Goal: Task Accomplishment & Management: Manage account settings

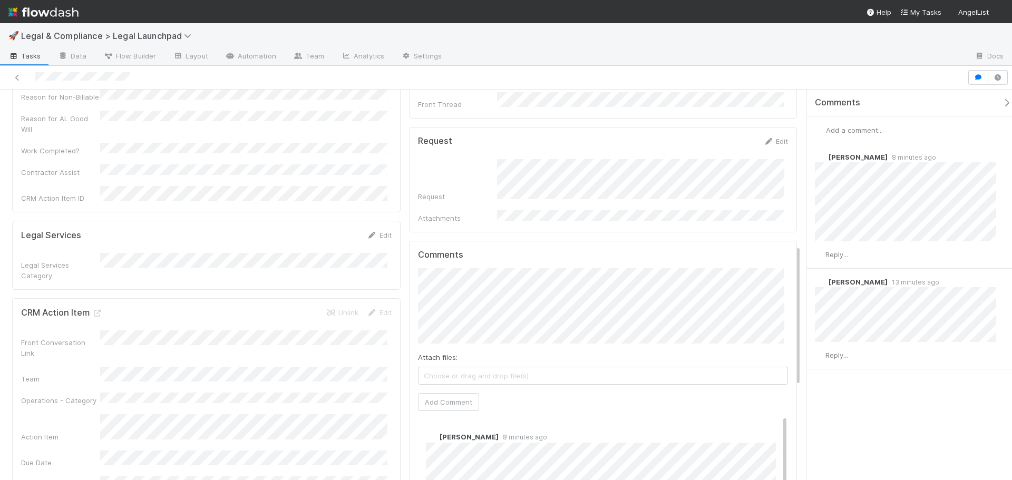
scroll to position [474, 0]
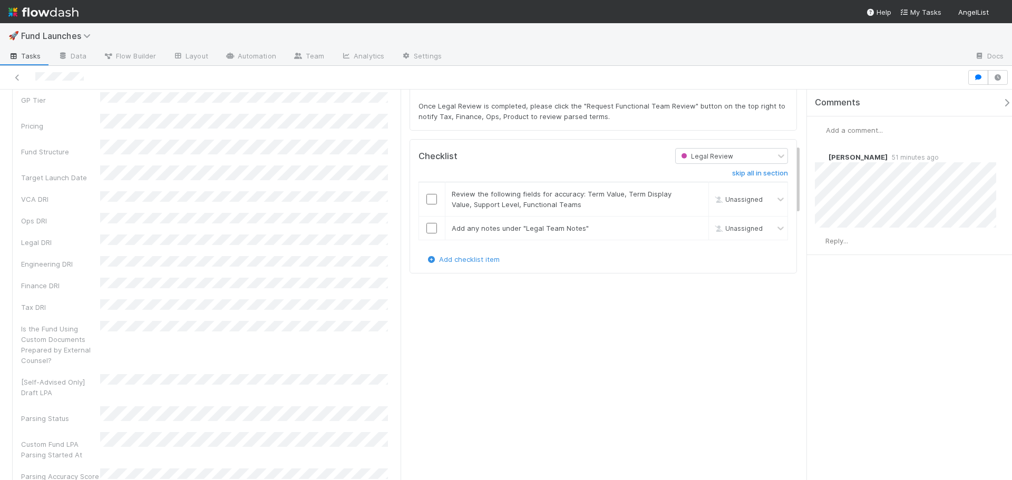
scroll to position [316, 0]
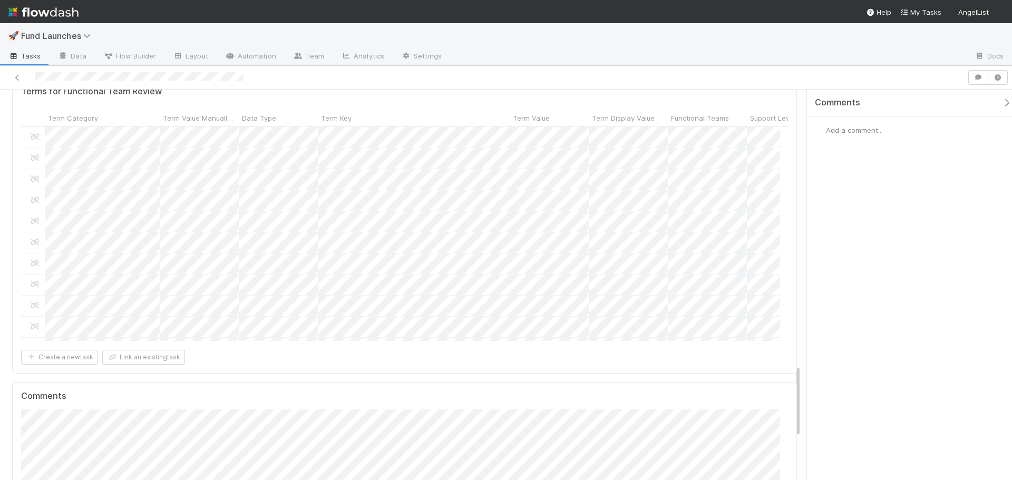
scroll to position [1446, 0]
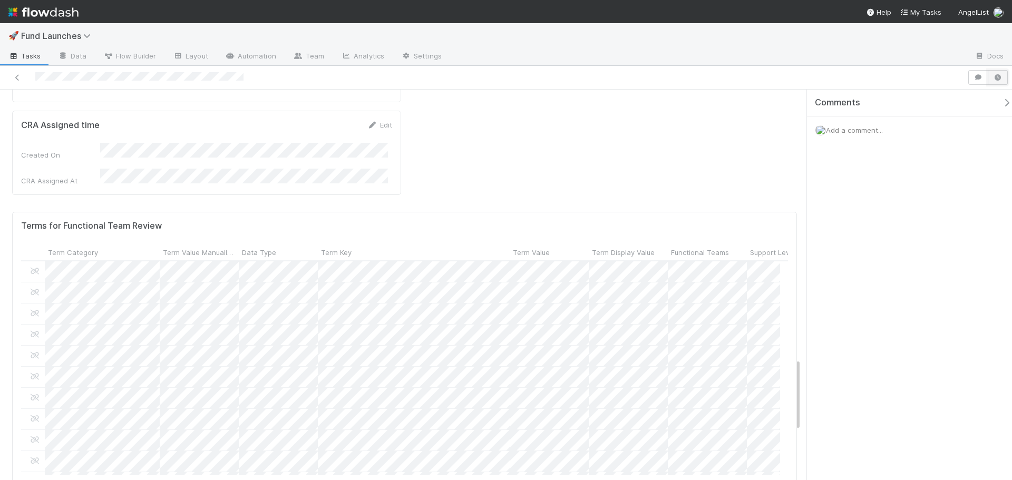
click at [1002, 74] on button "button" at bounding box center [998, 77] width 20 height 15
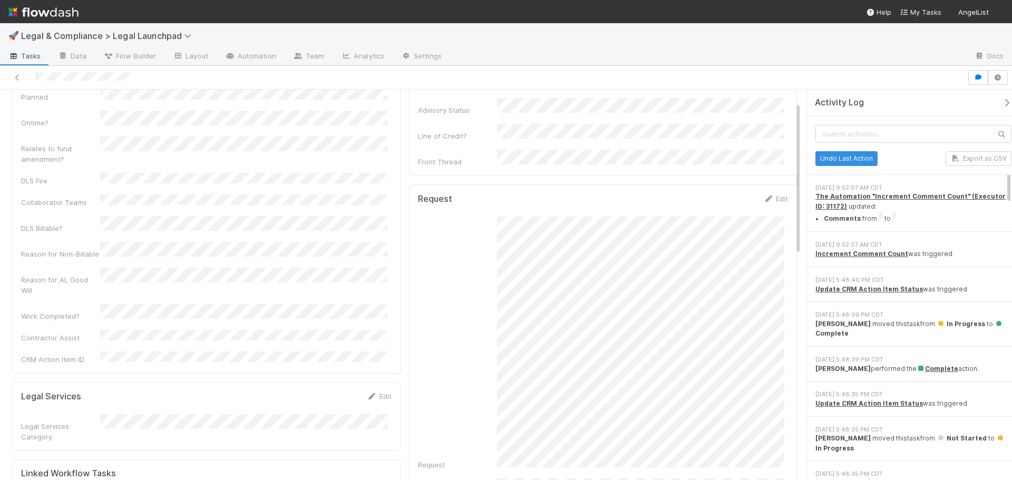
scroll to position [30, 0]
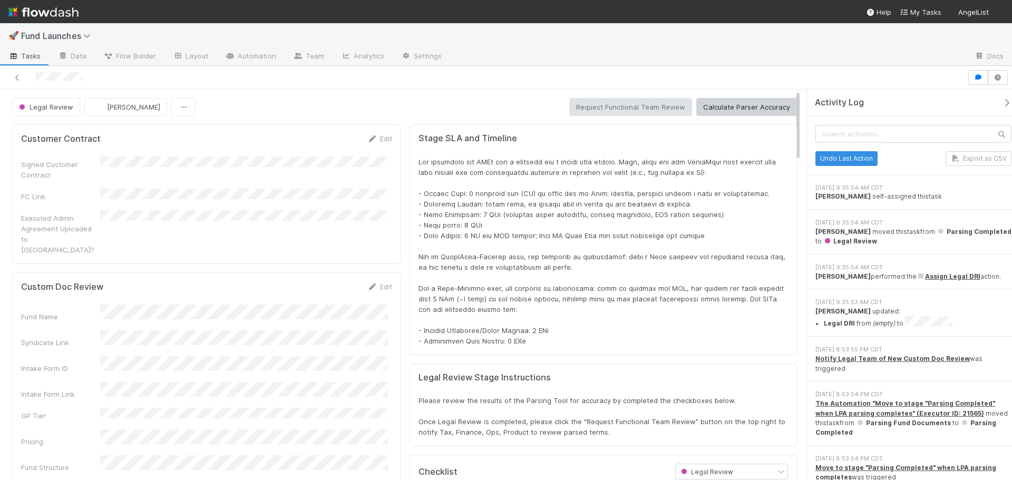
scroll to position [206, 751]
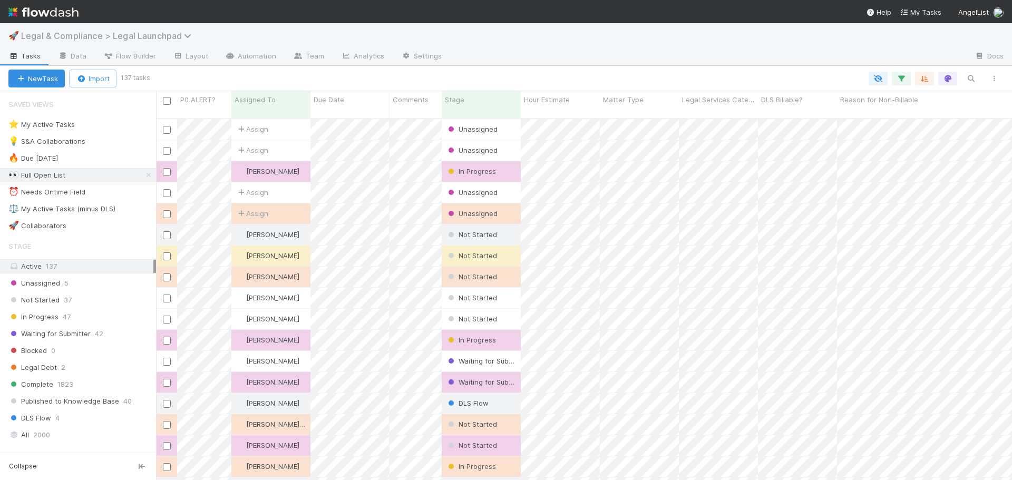
scroll to position [363, 848]
click at [140, 35] on span "Legal & Compliance > Legal Launchpad" at bounding box center [108, 36] width 175 height 11
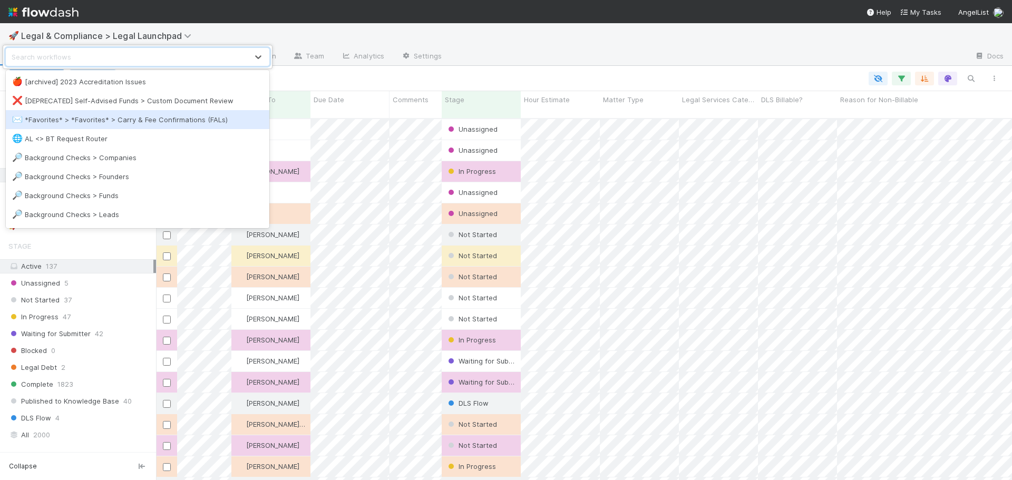
click at [107, 119] on div "✉️ *Favorites* > *Favorites* > Carry & Fee Confirmations (FALs)" at bounding box center [137, 119] width 251 height 11
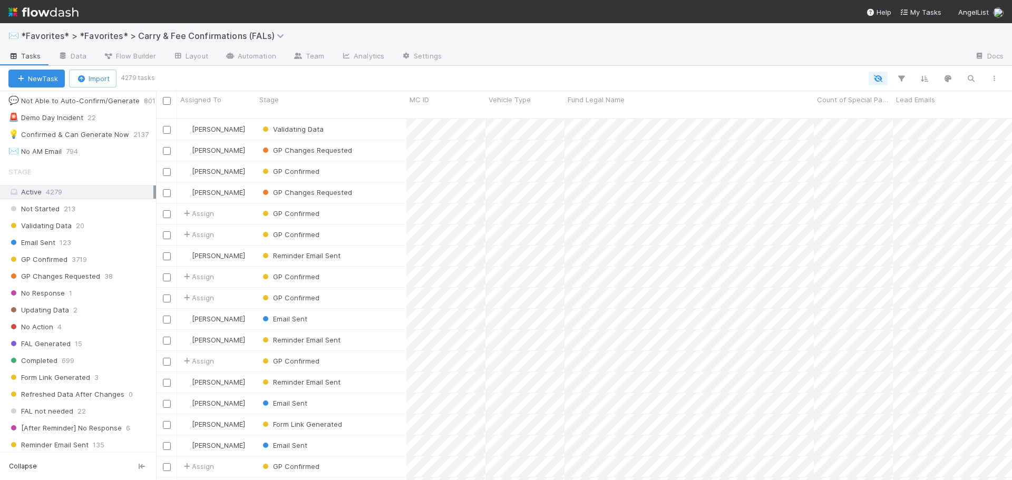
scroll to position [105, 0]
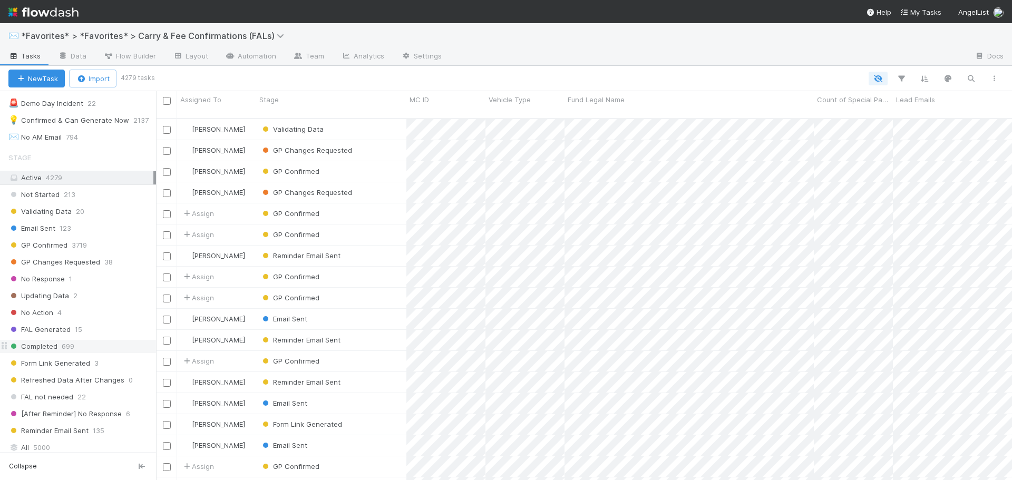
click at [60, 343] on div "Completed 699" at bounding box center [82, 346] width 148 height 13
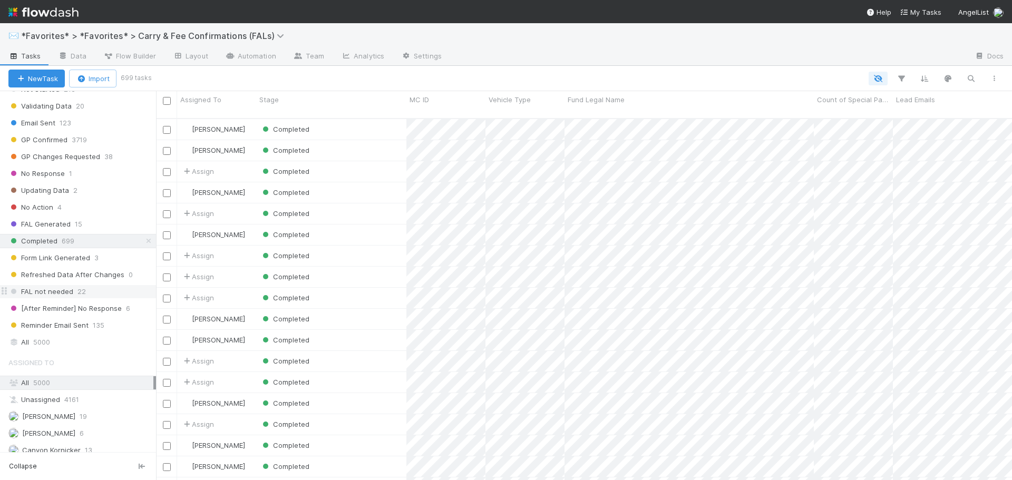
scroll to position [158, 0]
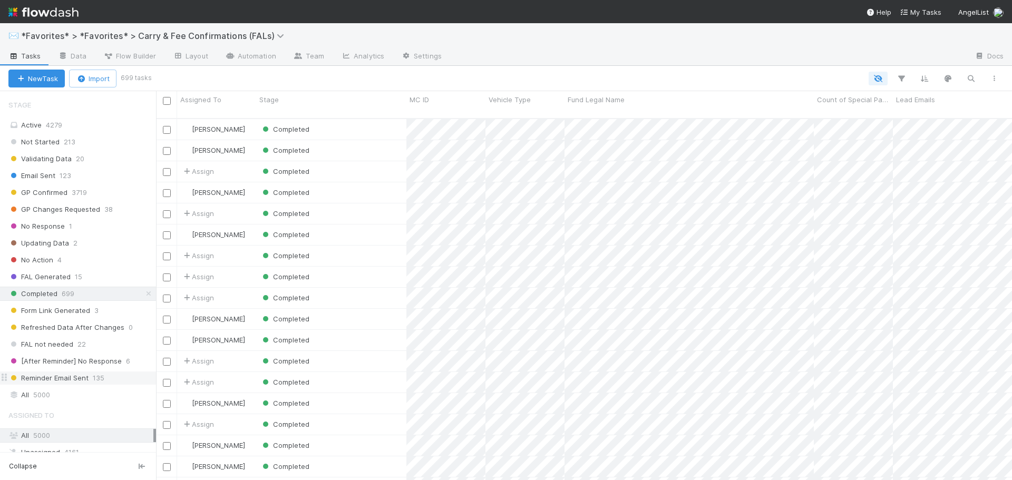
click at [79, 376] on span "Reminder Email Sent" at bounding box center [48, 377] width 80 height 13
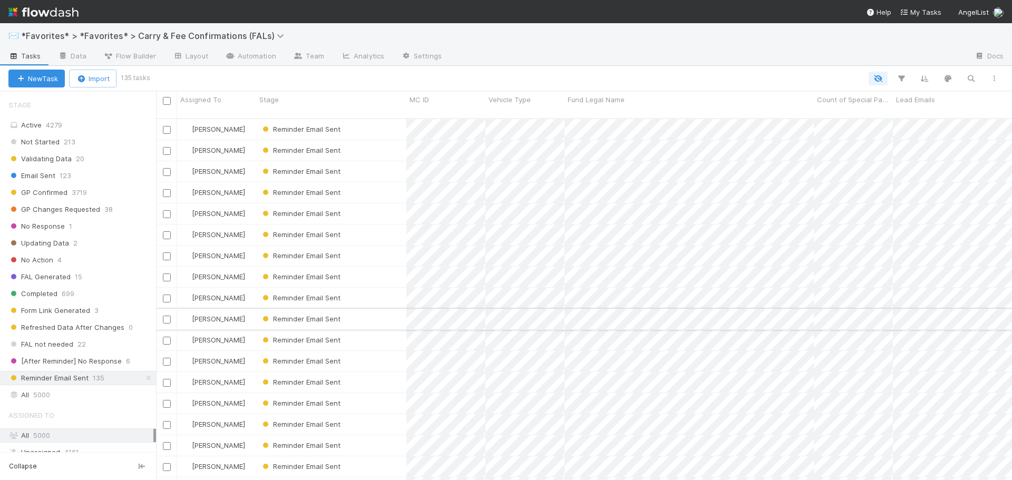
scroll to position [363, 848]
click at [386, 272] on div "Reminder Email Sent" at bounding box center [331, 277] width 150 height 21
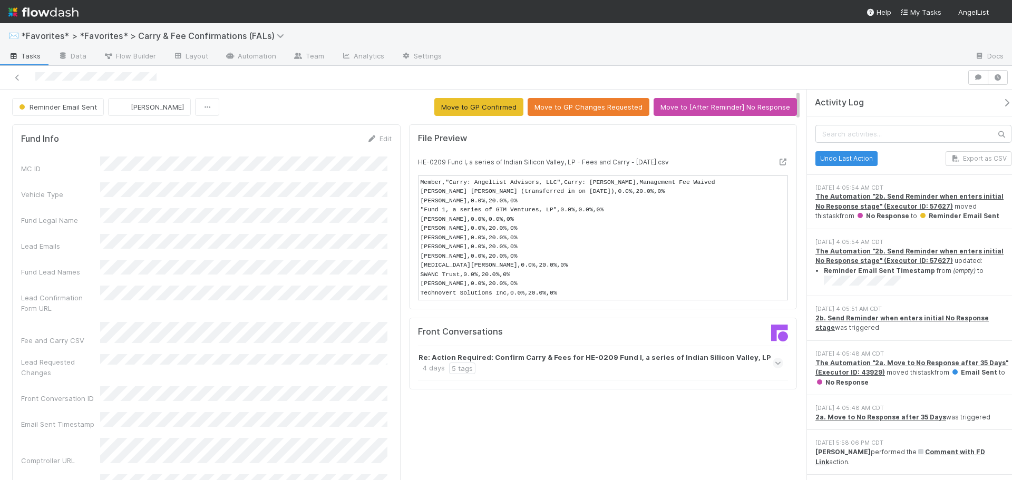
click at [499, 360] on strong "Re: Action Required: Confirm Carry & Fees for HE-0209 Fund I, a series of India…" at bounding box center [594, 357] width 353 height 11
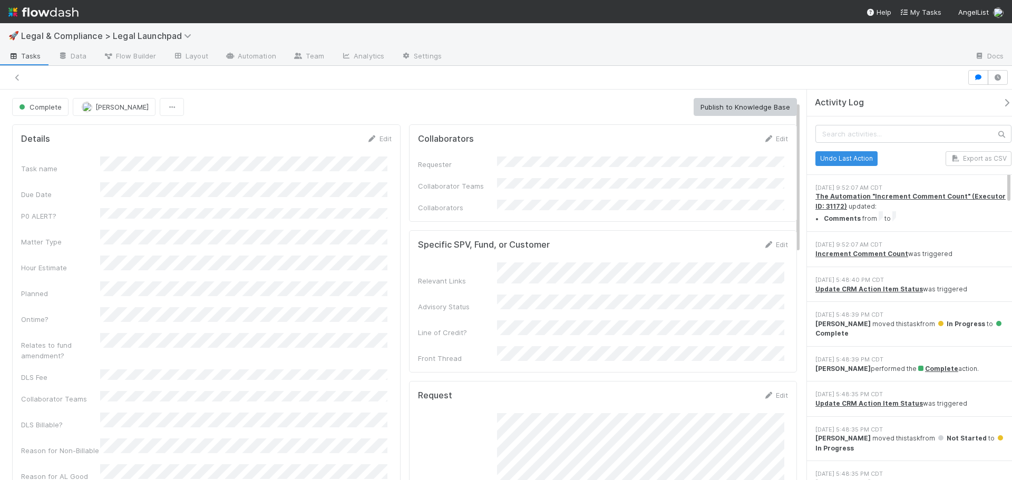
scroll to position [30, 0]
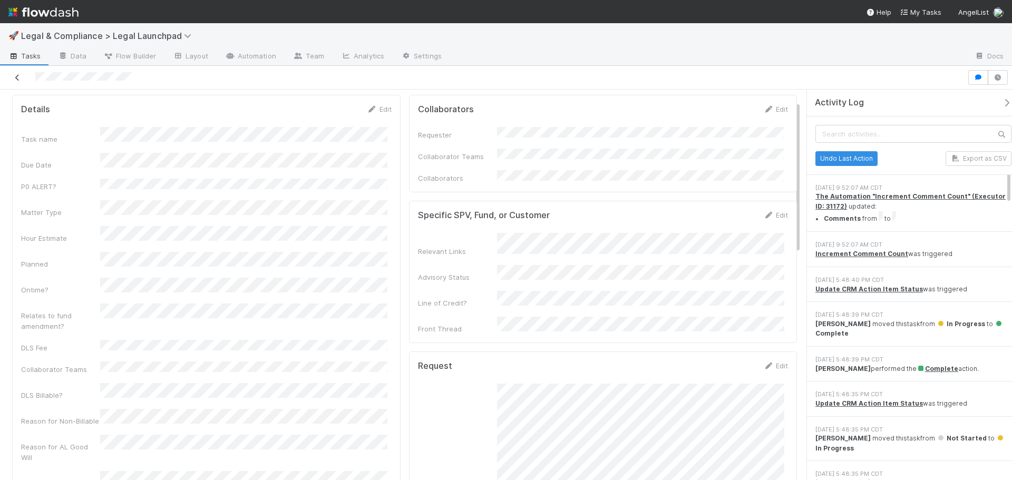
click at [16, 78] on icon at bounding box center [17, 77] width 11 height 7
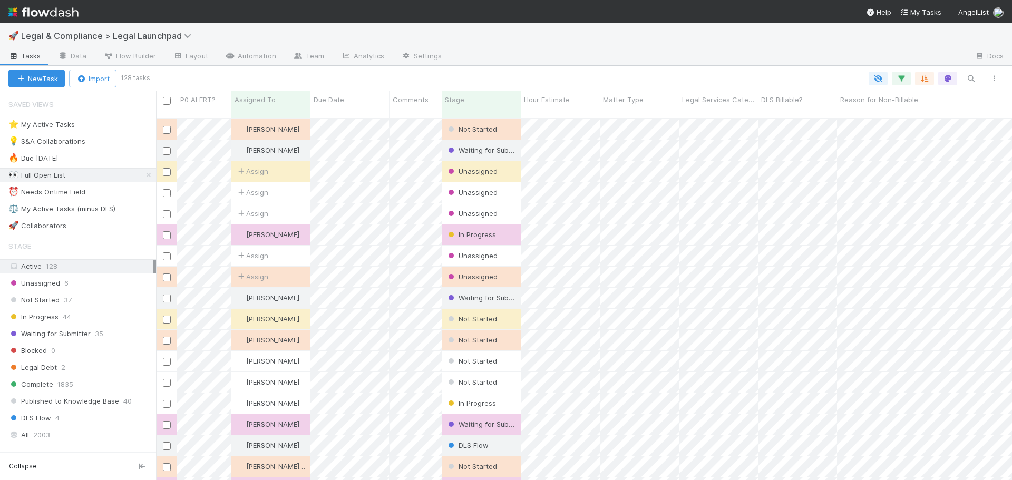
scroll to position [363, 848]
click at [99, 212] on div "⚖️ My Active Tasks (minus DLS)" at bounding box center [61, 208] width 107 height 13
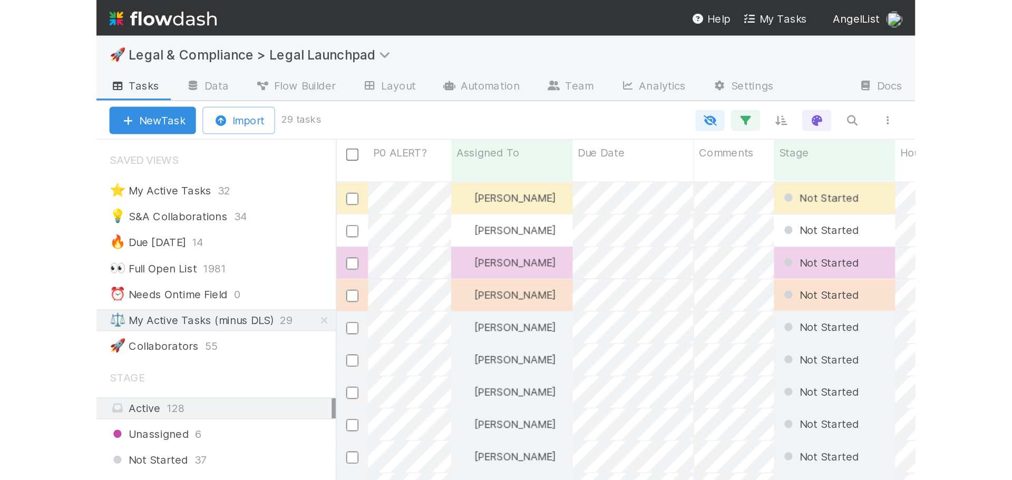
scroll to position [363, 848]
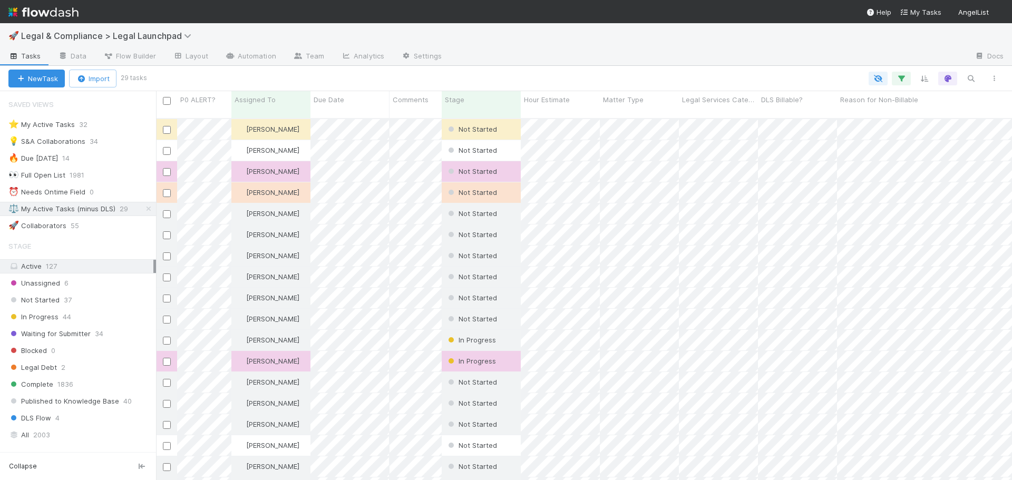
scroll to position [363, 848]
click at [180, 56] on icon at bounding box center [178, 56] width 11 height 6
click at [70, 208] on div "⚖️ My Active Tasks (minus DLS)" at bounding box center [61, 208] width 107 height 13
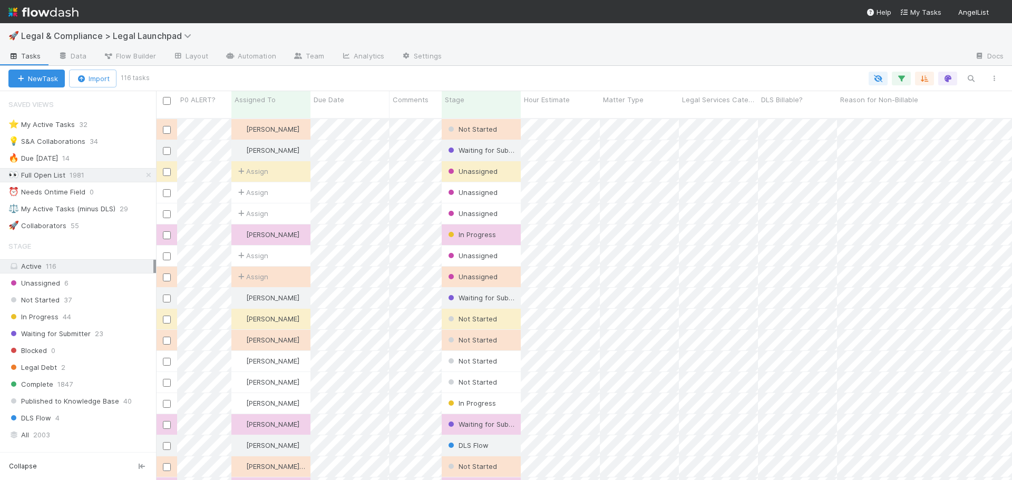
scroll to position [363, 848]
click at [191, 51] on link "Layout" at bounding box center [190, 56] width 52 height 17
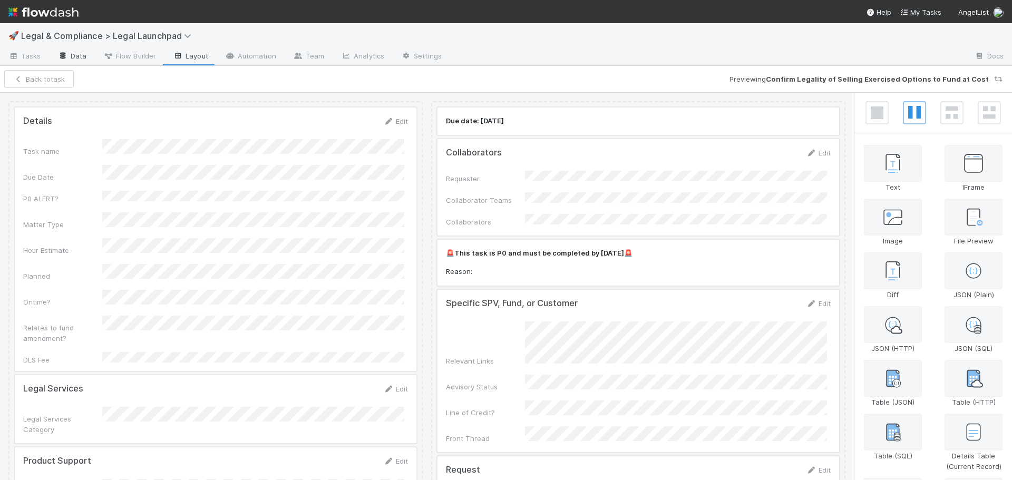
click at [67, 56] on link "Data" at bounding box center [72, 56] width 45 height 17
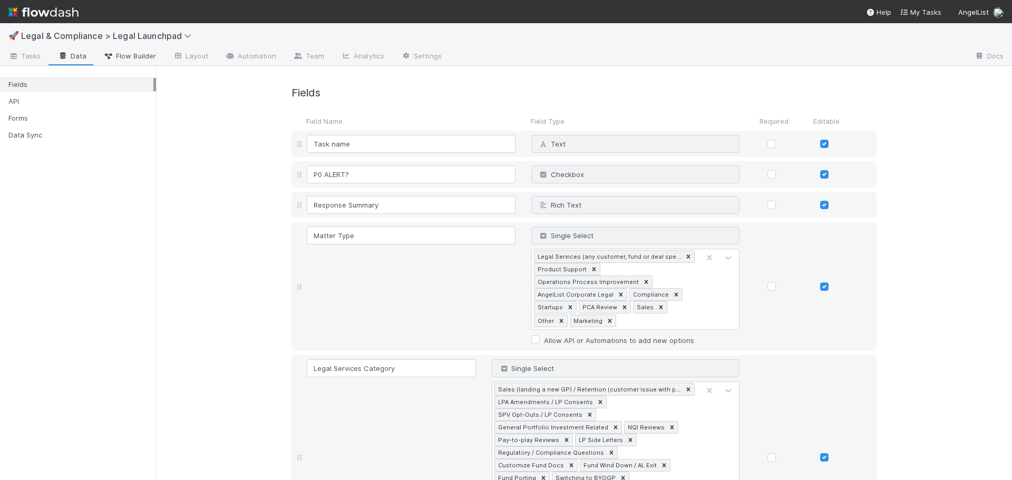
click at [130, 56] on span "Flow Builder" at bounding box center [129, 56] width 53 height 11
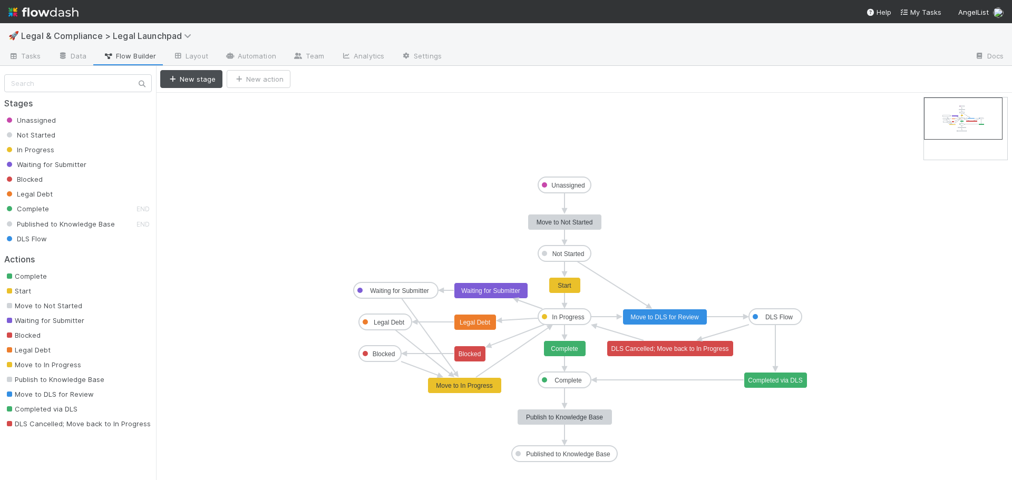
click at [193, 57] on link "Layout" at bounding box center [190, 56] width 52 height 17
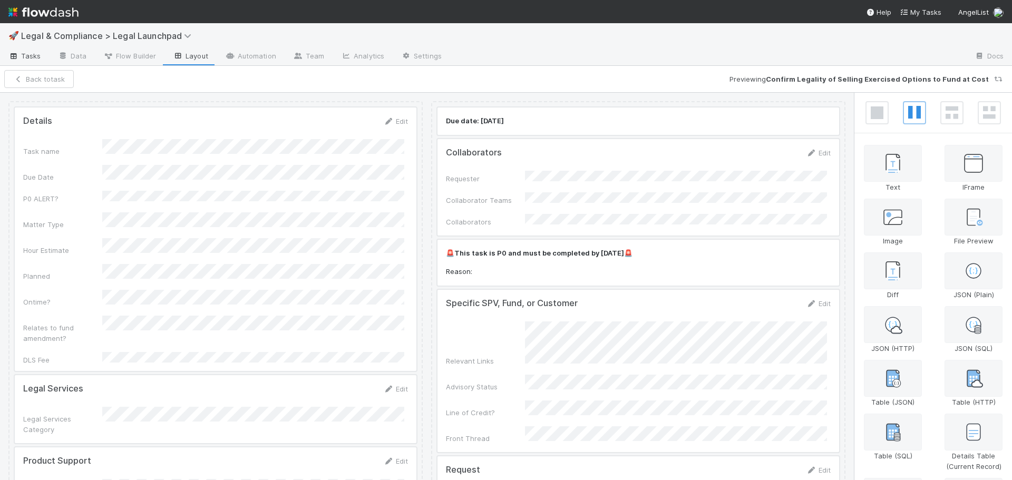
click at [30, 58] on span "Tasks" at bounding box center [24, 56] width 33 height 11
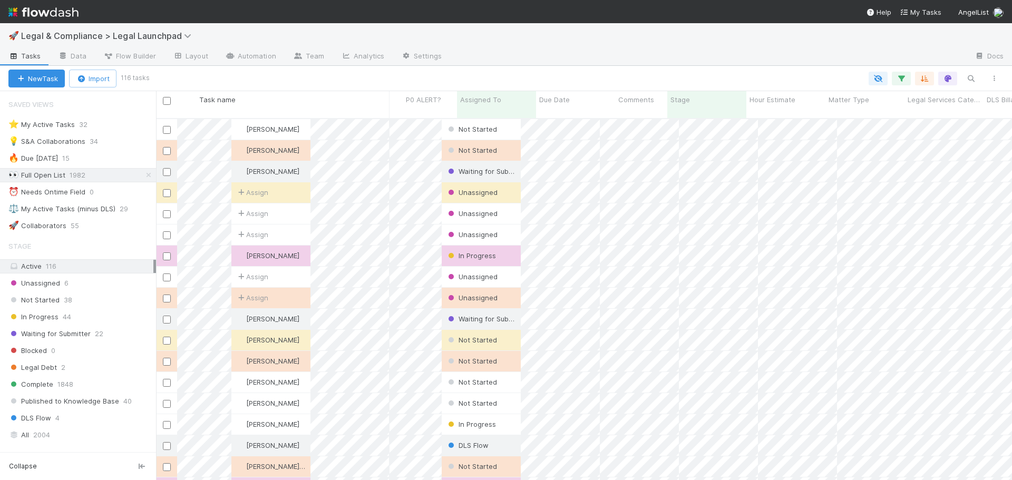
drag, startPoint x: 947, startPoint y: 99, endPoint x: 415, endPoint y: 102, distance: 532.2
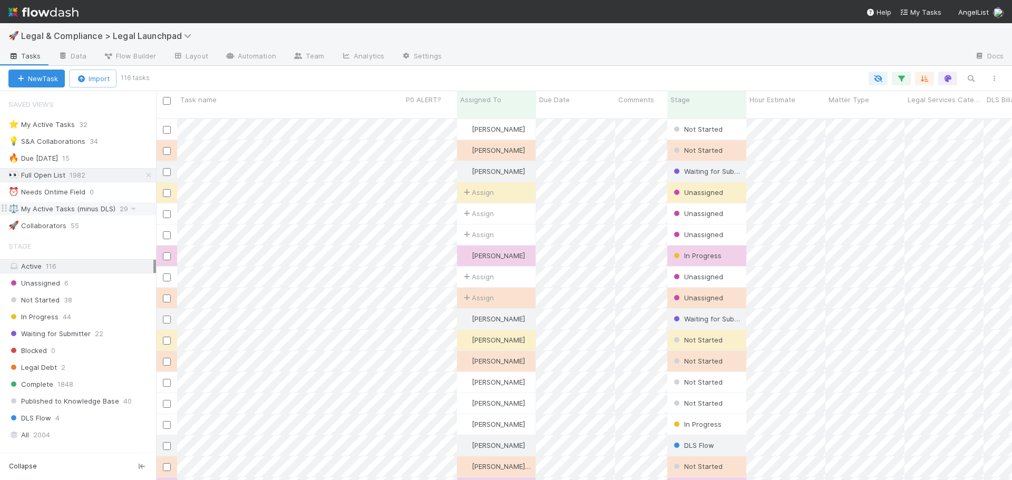
click at [93, 208] on div "⚖️ My Active Tasks (minus DLS)" at bounding box center [61, 208] width 107 height 13
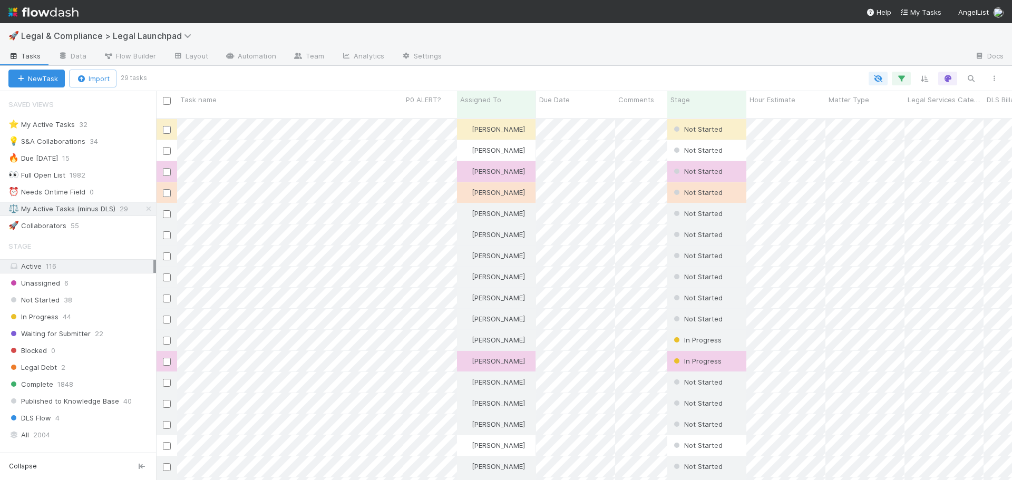
scroll to position [8, 8]
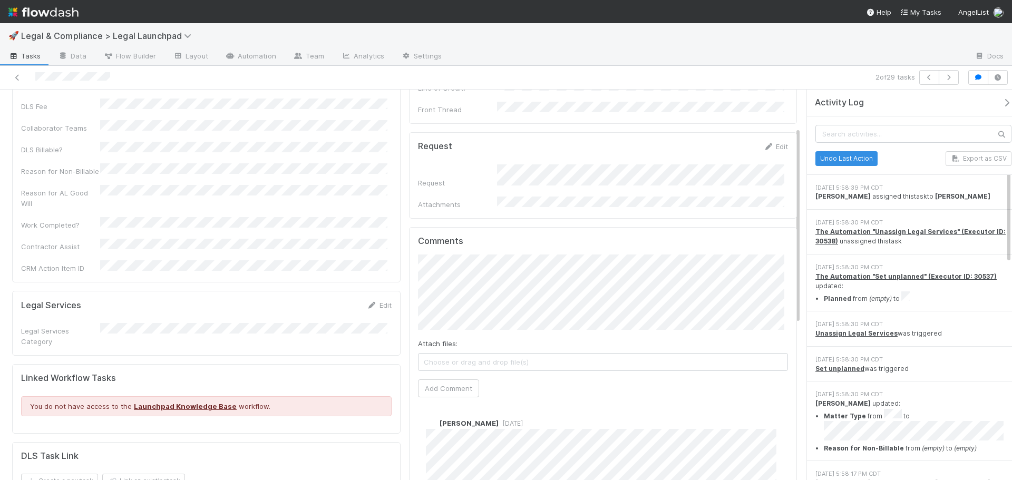
scroll to position [263, 0]
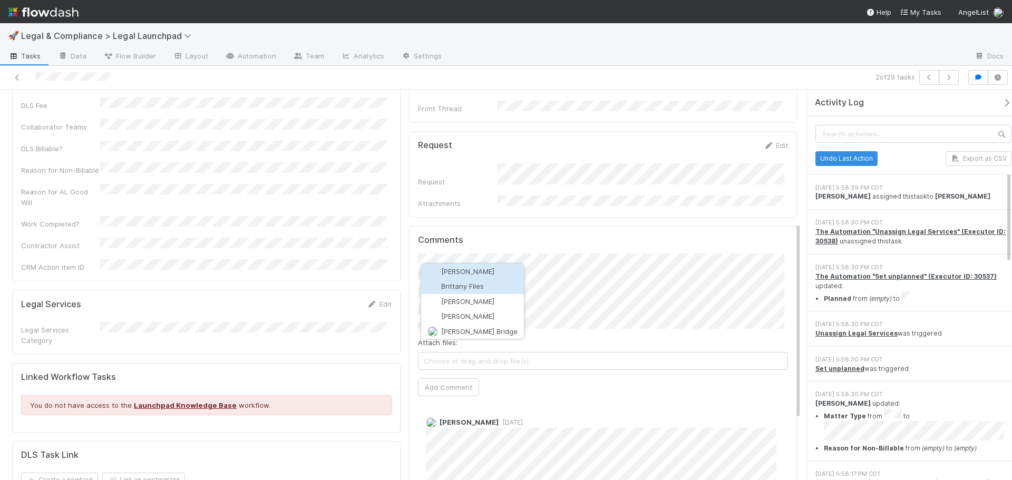
click at [484, 287] on button "Brittany Files" at bounding box center [472, 286] width 103 height 15
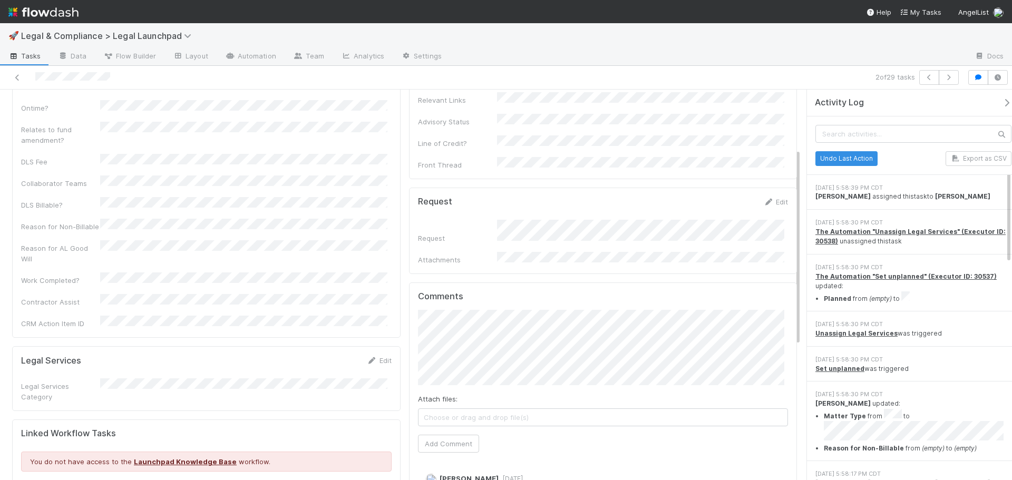
scroll to position [211, 0]
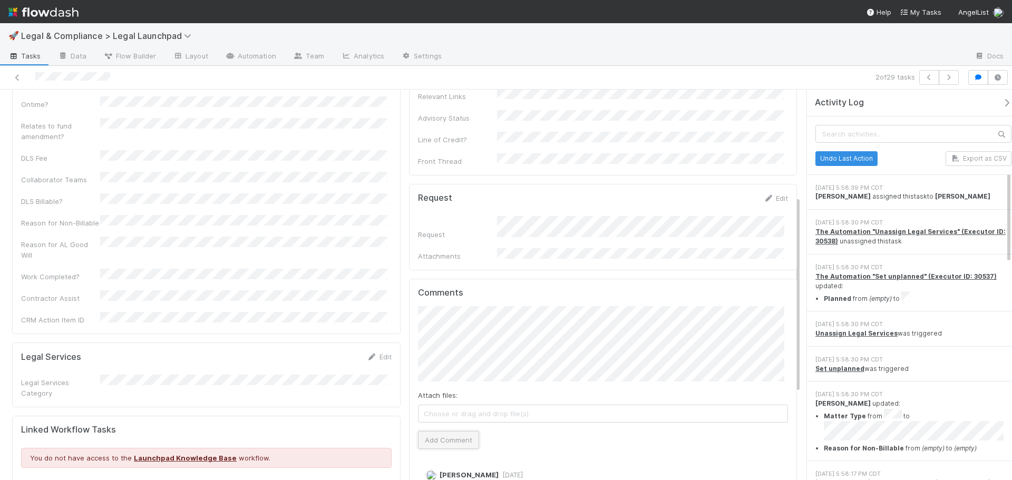
click at [463, 431] on button "Add Comment" at bounding box center [448, 440] width 61 height 18
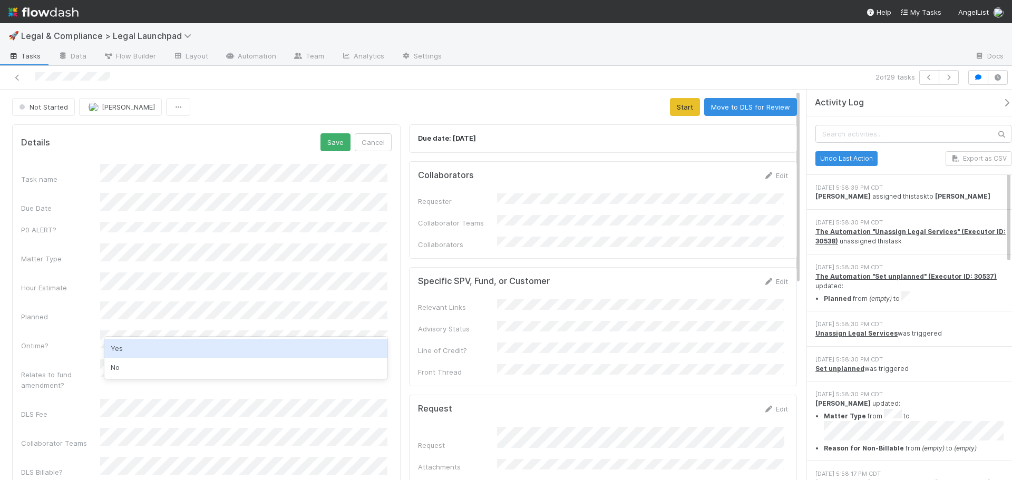
click at [130, 350] on div "Yes" at bounding box center [245, 348] width 283 height 19
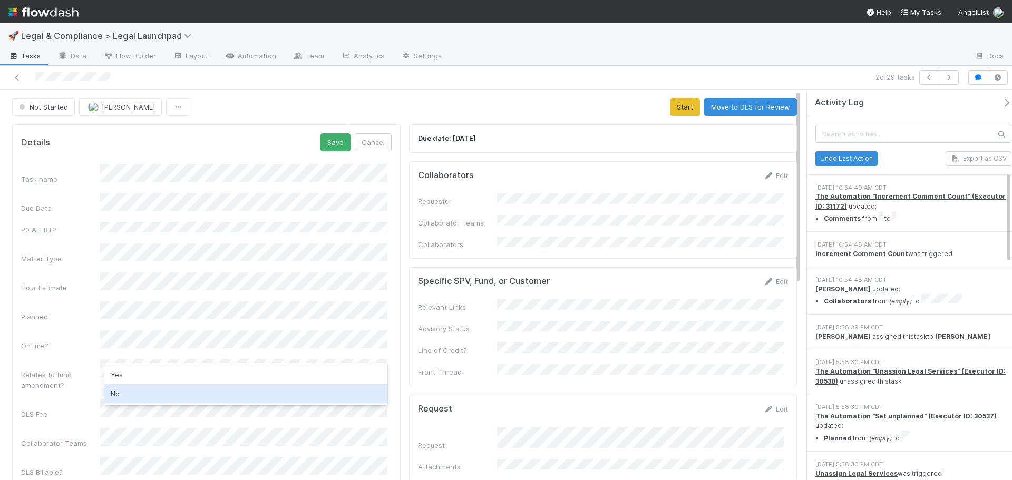
click at [132, 389] on div "No" at bounding box center [245, 393] width 283 height 19
click at [34, 334] on div "Task name Due Date P0 ALERT? Matter Type Hour Estimate Planned Ontime? Relates …" at bounding box center [206, 395] width 370 height 462
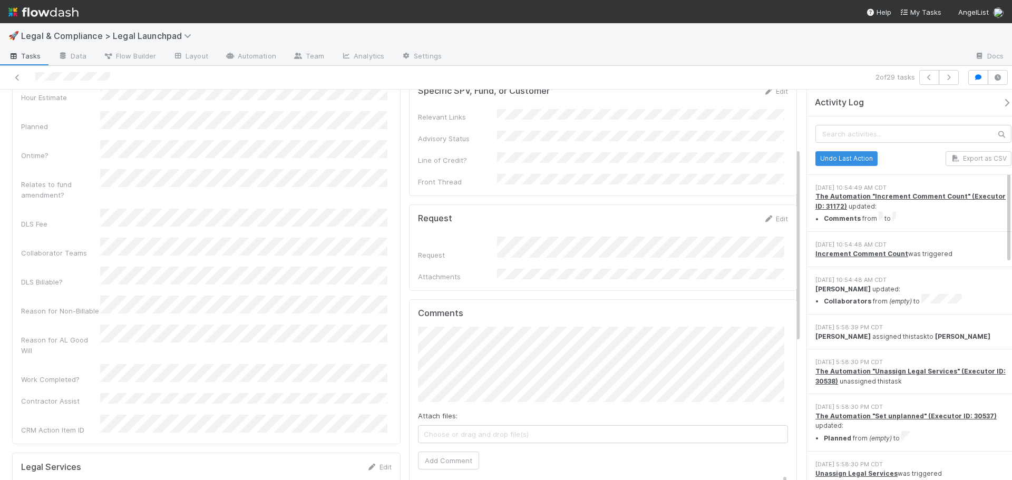
scroll to position [211, 0]
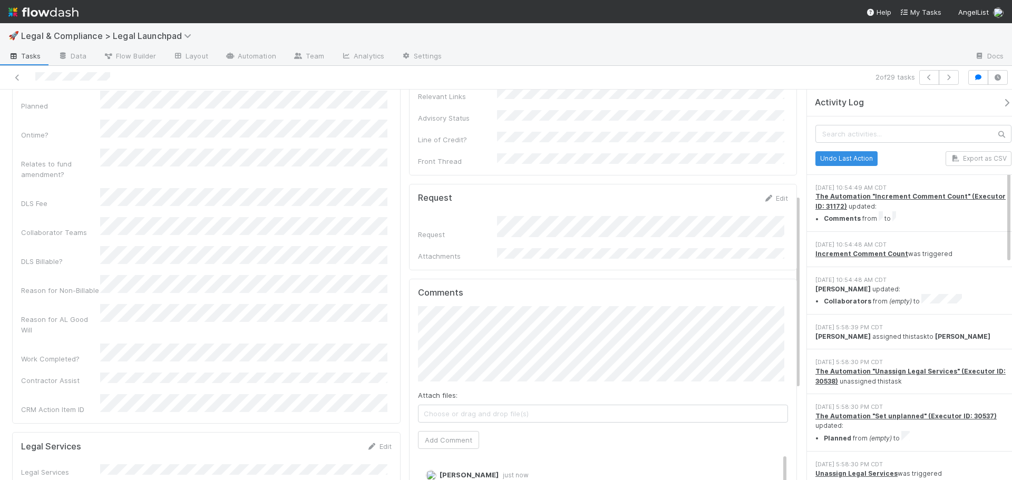
click at [144, 216] on div "Task name Due Date P0 ALERT? Matter Type Hour Estimate Planned Ontime? Relates …" at bounding box center [206, 184] width 370 height 462
click at [155, 249] on div "Non-Billable" at bounding box center [245, 249] width 283 height 19
click at [153, 261] on div "Task name Due Date P0 ALERT? Matter Type Hour Estimate Planned Ontime? Relates …" at bounding box center [206, 184] width 370 height 462
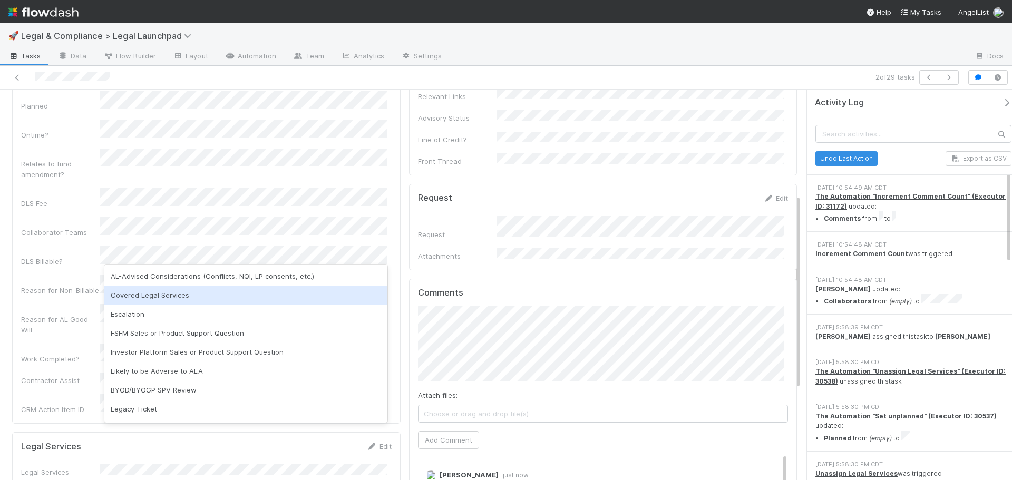
click at [163, 300] on div "Covered Legal Services" at bounding box center [245, 295] width 283 height 19
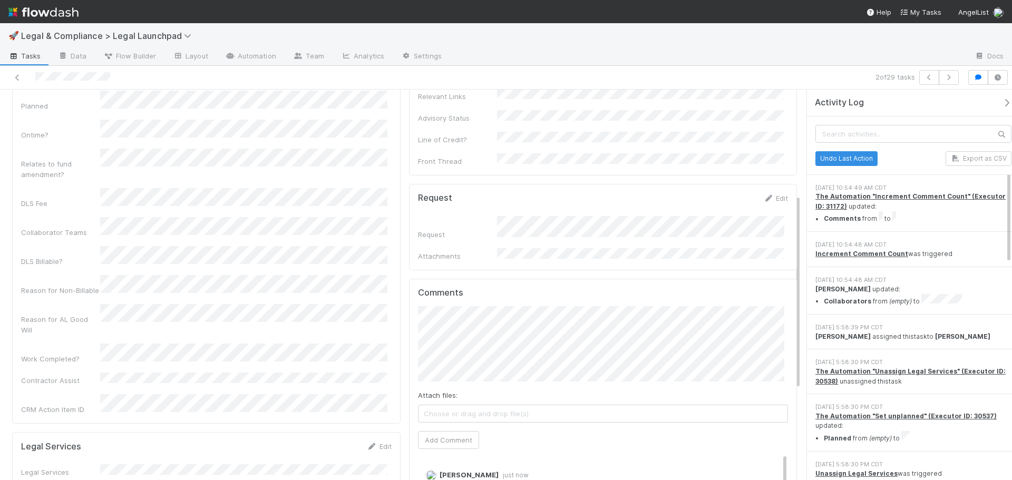
click at [27, 262] on div "Task name Due Date P0 ALERT? Matter Type Hour Estimate Planned Ontime? Relates …" at bounding box center [206, 184] width 370 height 462
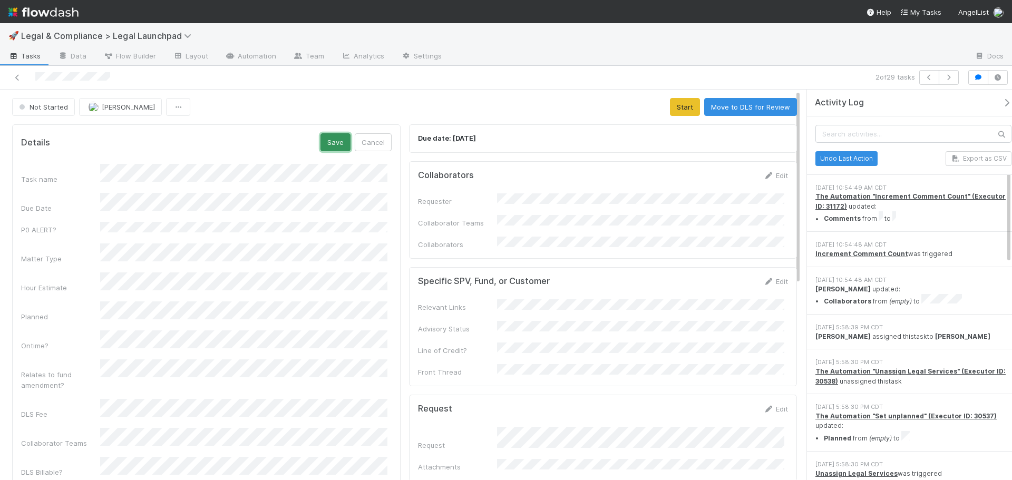
click at [333, 140] on button "Save" at bounding box center [335, 142] width 30 height 18
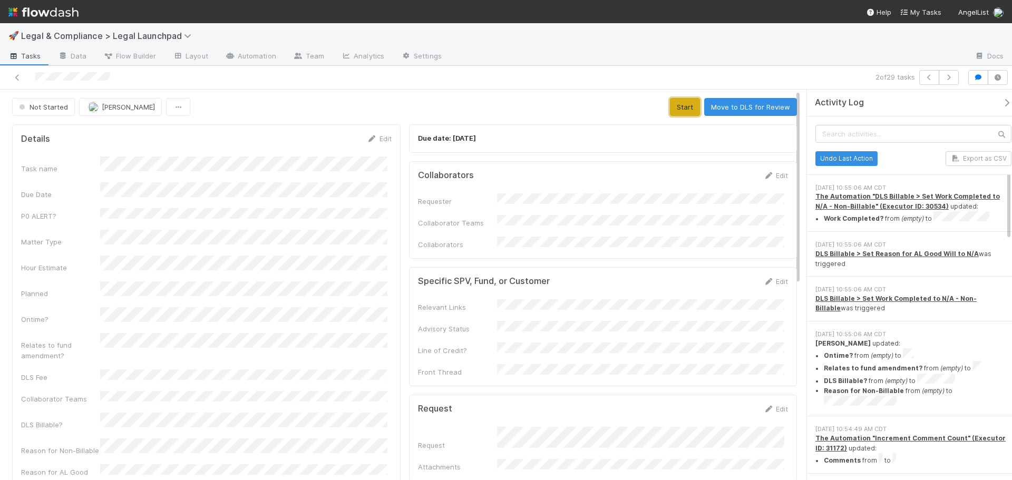
click at [673, 104] on button "Start" at bounding box center [685, 107] width 30 height 18
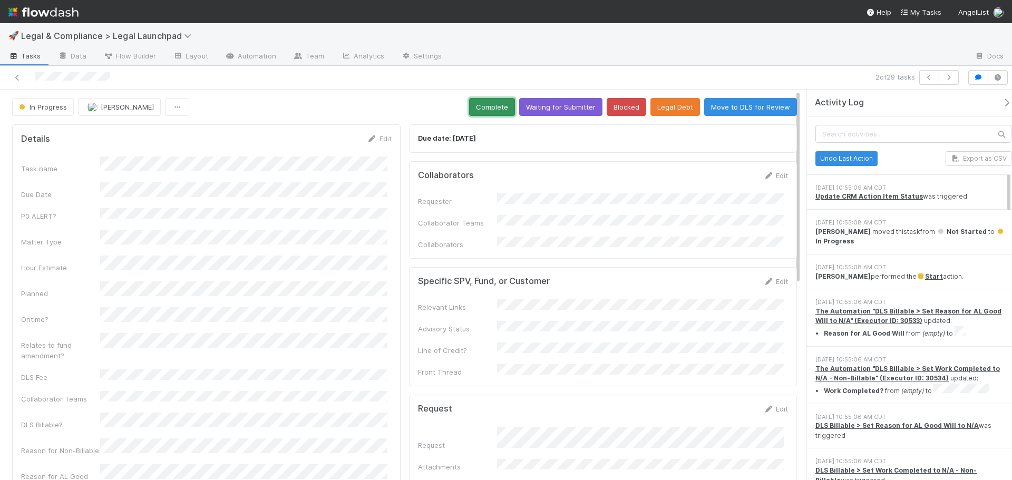
click at [490, 106] on button "Complete" at bounding box center [492, 107] width 46 height 18
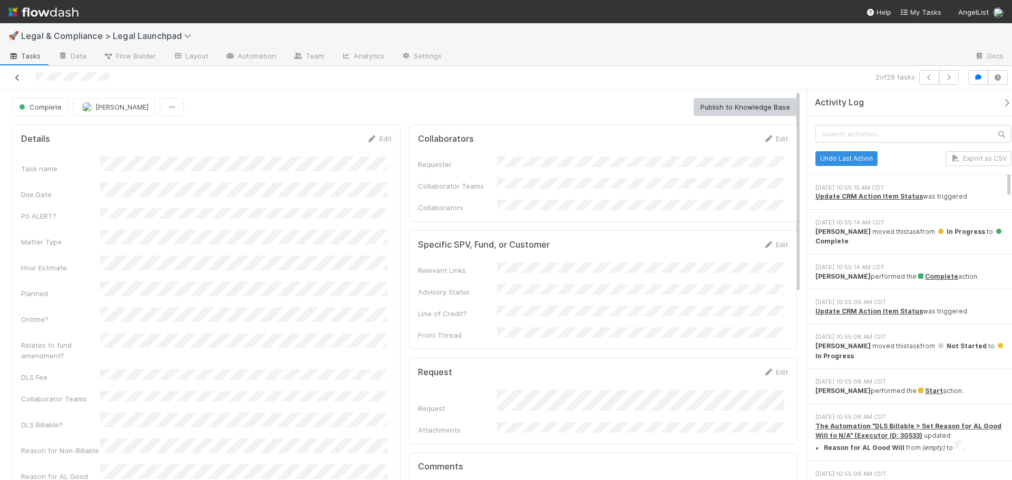
click at [18, 78] on icon at bounding box center [17, 77] width 11 height 7
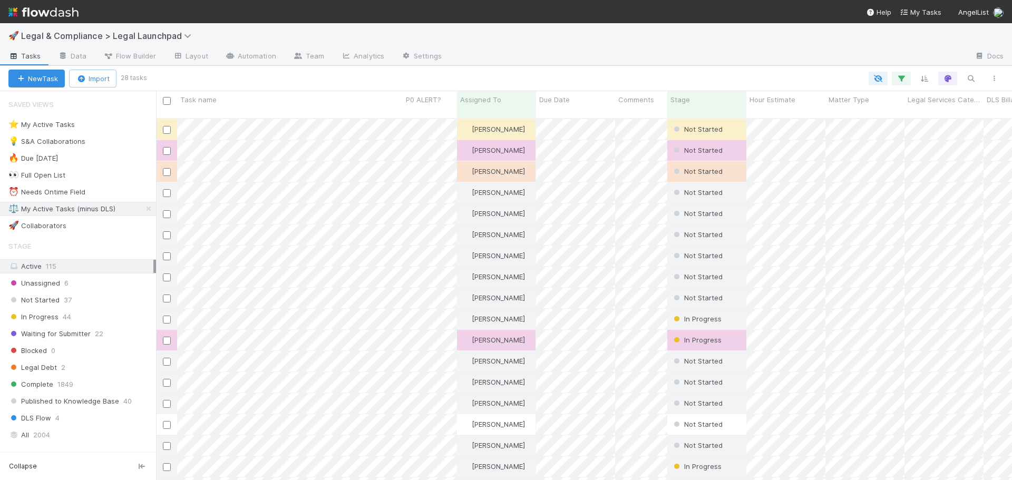
scroll to position [363, 848]
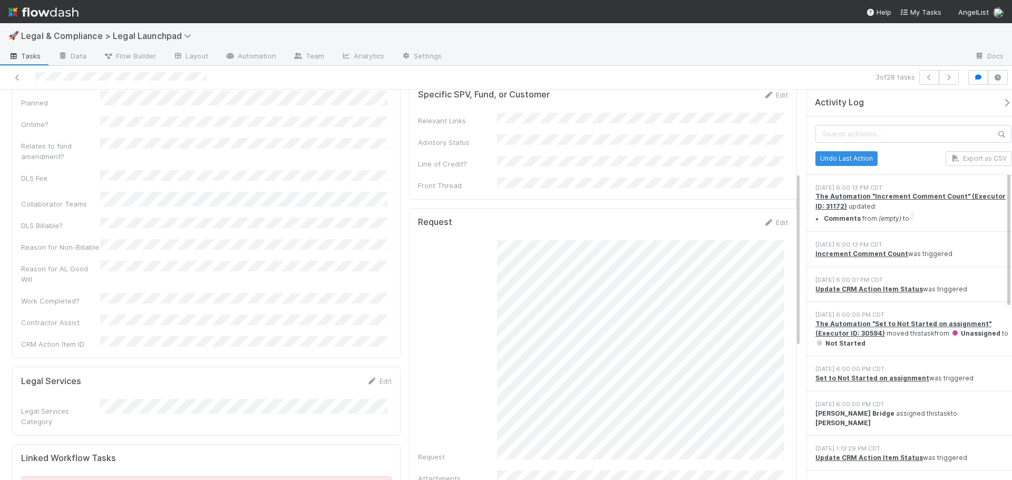
scroll to position [211, 0]
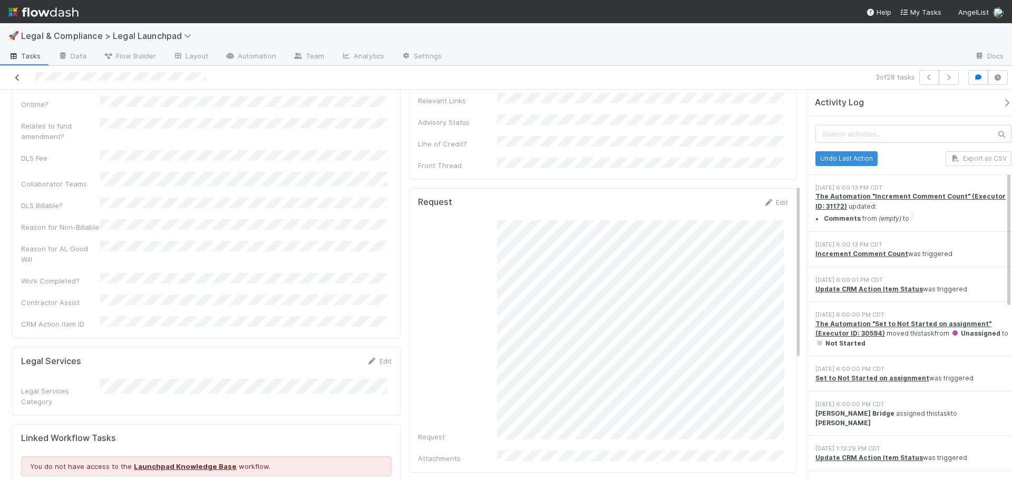
click at [18, 75] on icon at bounding box center [17, 77] width 11 height 7
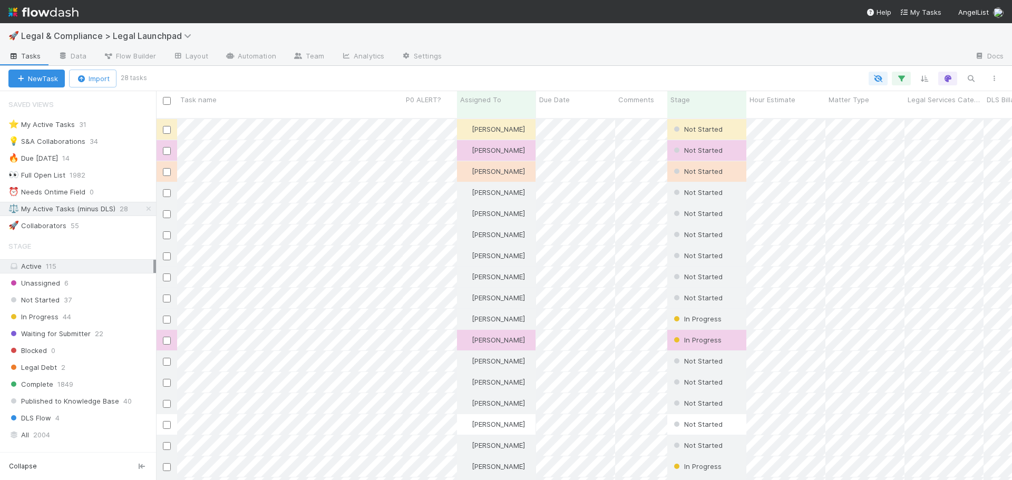
scroll to position [363, 848]
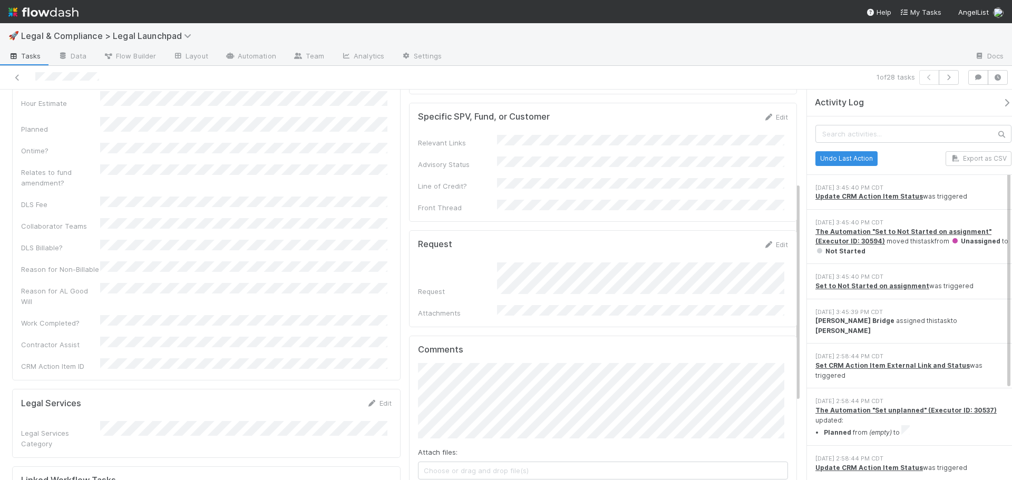
scroll to position [53, 0]
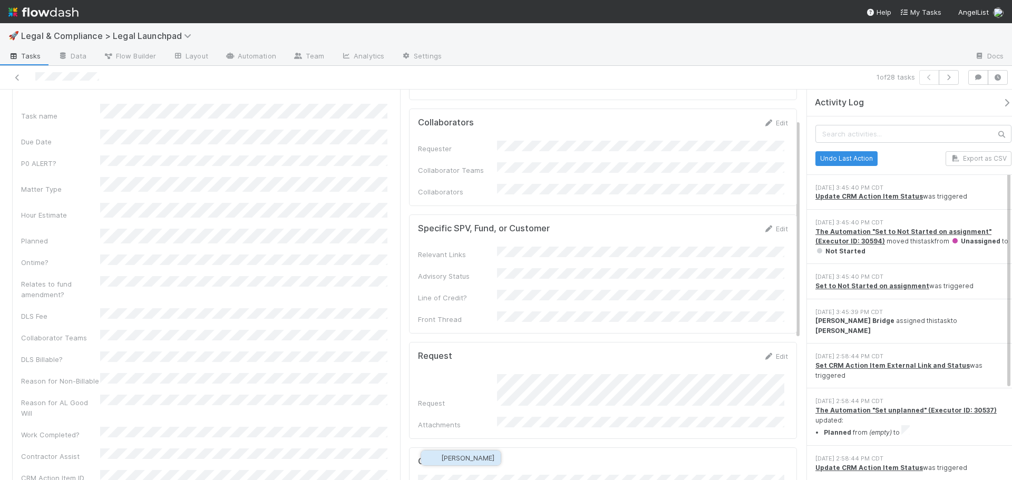
click at [484, 454] on span "Jemma Cunningham" at bounding box center [467, 458] width 53 height 8
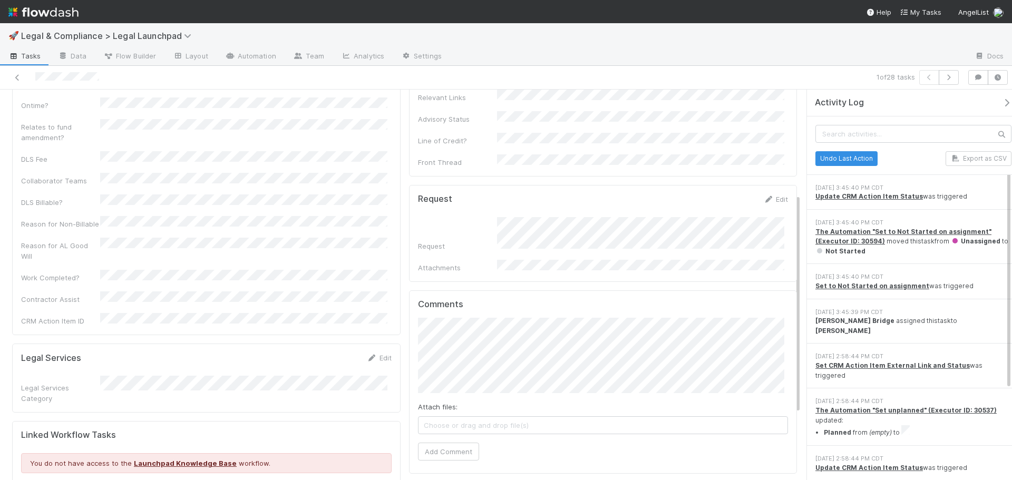
scroll to position [211, 0]
click at [444, 442] on button "Add Comment" at bounding box center [448, 451] width 61 height 18
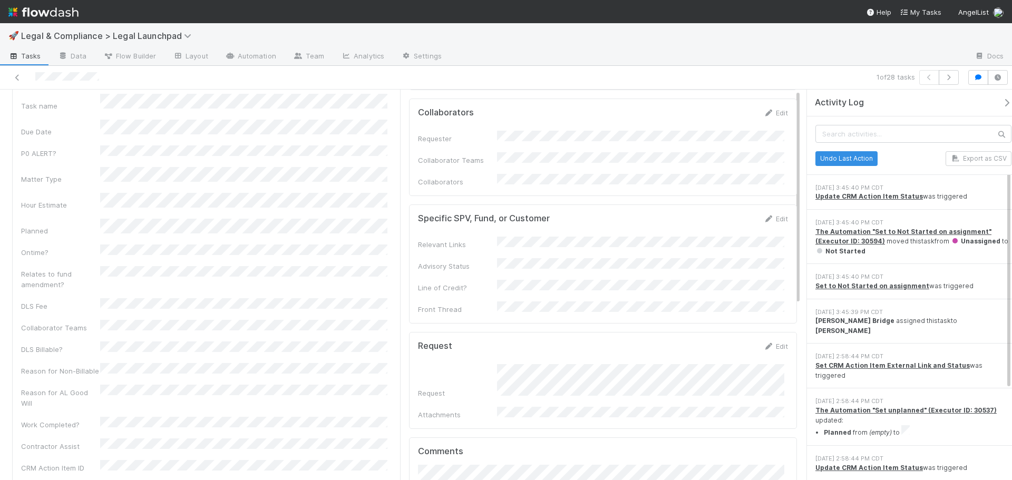
scroll to position [0, 0]
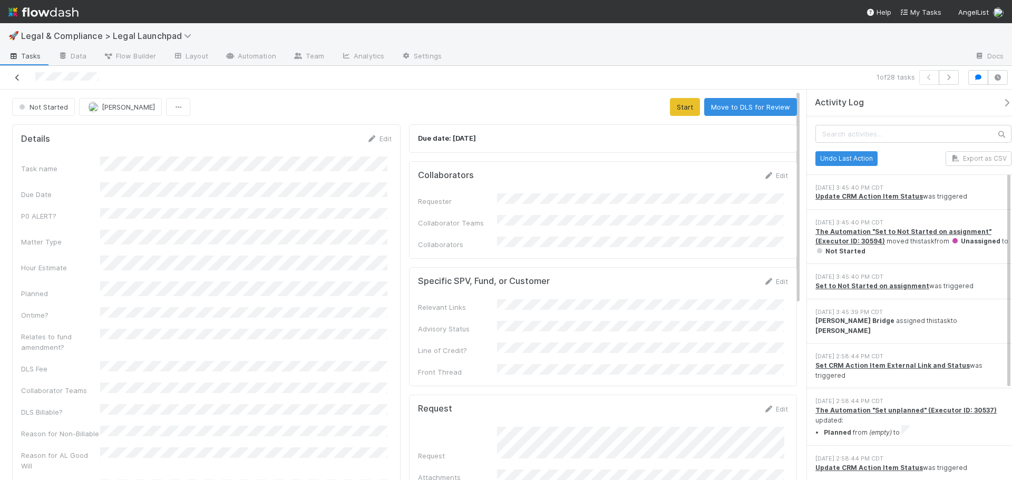
click at [19, 75] on icon at bounding box center [17, 77] width 11 height 7
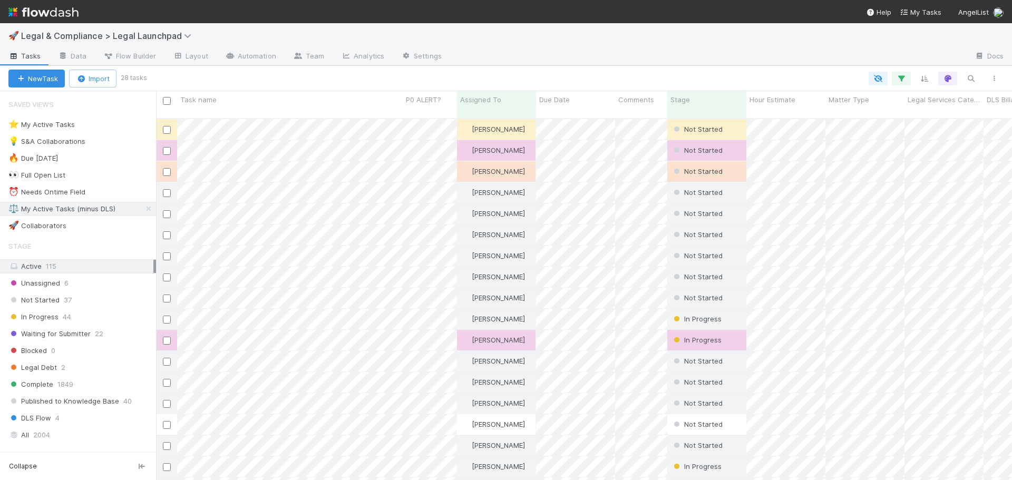
scroll to position [363, 848]
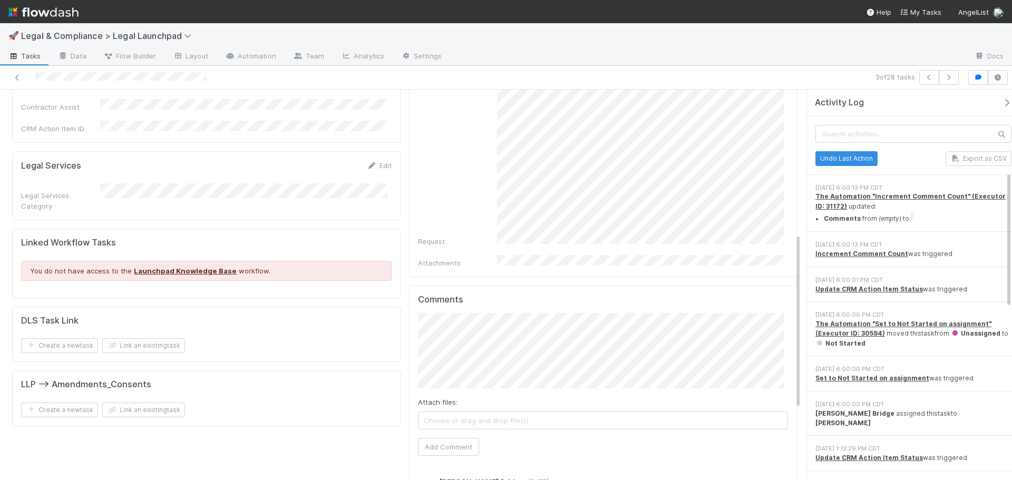
scroll to position [321, 0]
